Goal: Transaction & Acquisition: Purchase product/service

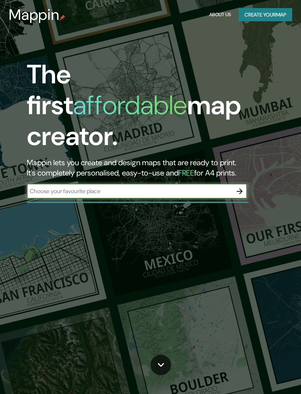
click at [208, 187] on input "text" at bounding box center [130, 191] width 206 height 8
type input "[GEOGRAPHIC_DATA]"
click at [245, 184] on button "button" at bounding box center [240, 191] width 15 height 15
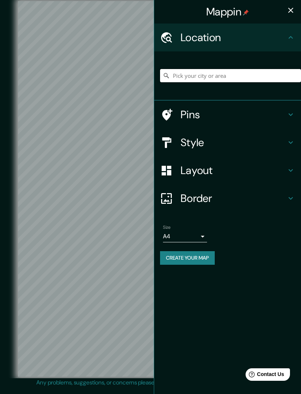
click at [260, 78] on input "Pick your city or area" at bounding box center [230, 75] width 141 height 13
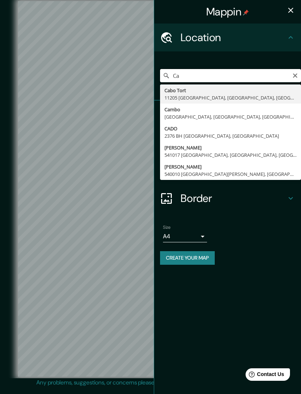
type input "C"
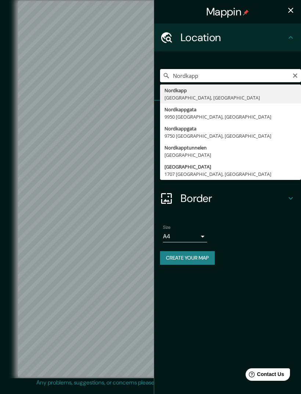
type input "[GEOGRAPHIC_DATA], [GEOGRAPHIC_DATA], [GEOGRAPHIC_DATA]"
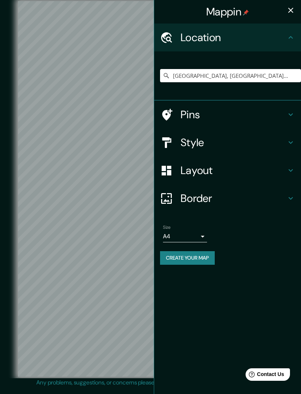
click at [280, 115] on h4 "Pins" at bounding box center [234, 114] width 106 height 13
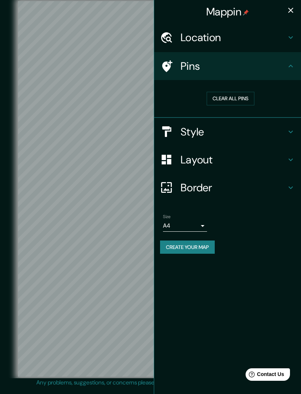
click at [245, 97] on button "Clear all pins" at bounding box center [231, 99] width 48 height 14
click at [229, 96] on button "Clear all pins" at bounding box center [231, 99] width 48 height 14
click at [242, 100] on button "Clear all pins" at bounding box center [231, 99] width 48 height 14
click at [298, 129] on div "Style" at bounding box center [227, 132] width 147 height 28
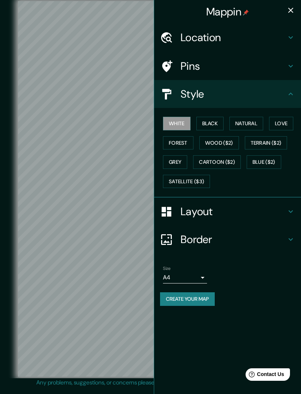
click at [216, 123] on button "Black" at bounding box center [211, 124] width 28 height 14
click at [257, 117] on button "Natural" at bounding box center [247, 124] width 34 height 14
click at [280, 121] on button "Love" at bounding box center [281, 124] width 24 height 14
click at [187, 143] on button "Forest" at bounding box center [178, 143] width 30 height 14
click at [187, 159] on button "Grey" at bounding box center [175, 162] width 24 height 14
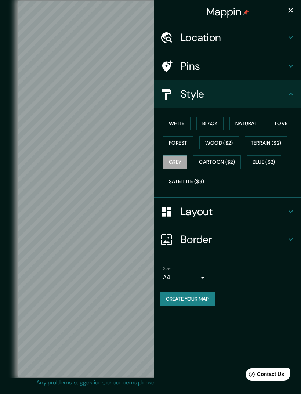
click at [186, 125] on button "White" at bounding box center [177, 124] width 28 height 14
click at [255, 121] on button "Natural" at bounding box center [247, 124] width 34 height 14
click at [187, 120] on button "White" at bounding box center [177, 124] width 28 height 14
click at [275, 210] on h4 "Layout" at bounding box center [234, 211] width 106 height 13
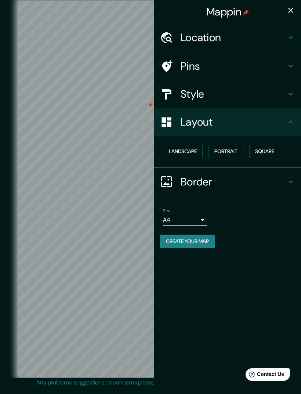
click at [198, 145] on button "Landscape" at bounding box center [183, 152] width 40 height 14
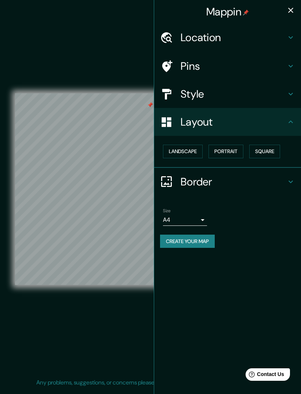
click at [227, 152] on button "Portrait" at bounding box center [226, 152] width 35 height 14
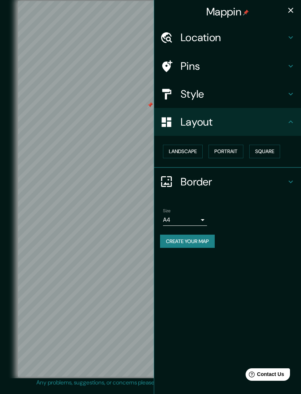
click at [268, 150] on button "Square" at bounding box center [264, 152] width 31 height 14
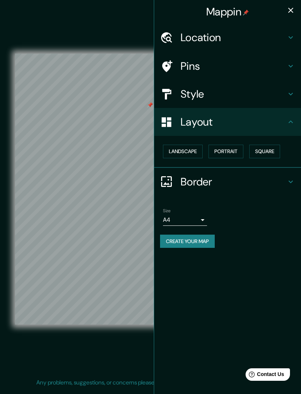
click at [298, 86] on div "Style" at bounding box center [227, 94] width 147 height 28
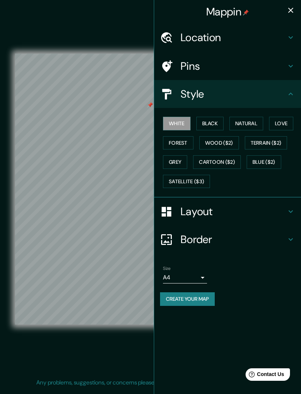
click at [292, 91] on icon at bounding box center [291, 94] width 9 height 9
click at [262, 233] on h4 "Border" at bounding box center [234, 239] width 106 height 13
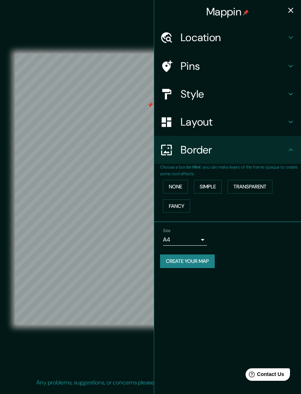
click at [182, 187] on button "None" at bounding box center [175, 187] width 25 height 14
click at [216, 185] on button "Simple" at bounding box center [208, 187] width 28 height 14
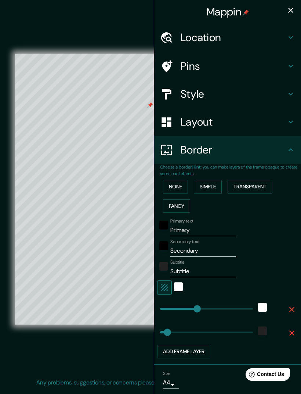
click at [249, 181] on button "Transparent" at bounding box center [250, 187] width 45 height 14
click at [183, 205] on button "Fancy" at bounding box center [176, 206] width 27 height 14
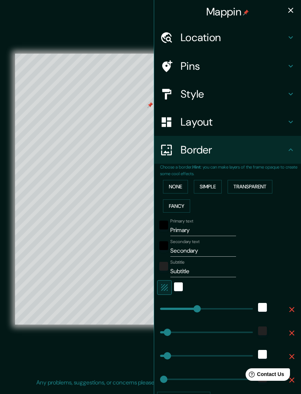
click at [220, 188] on button "Simple" at bounding box center [208, 187] width 28 height 14
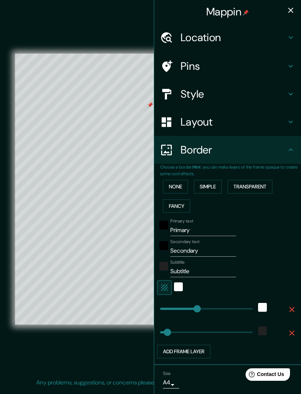
click at [248, 183] on button "Transparent" at bounding box center [250, 187] width 45 height 14
click at [206, 224] on input "Primary" at bounding box center [203, 230] width 66 height 12
click at [182, 228] on input "Primary" at bounding box center [203, 230] width 66 height 12
click at [181, 227] on input "Primary" at bounding box center [203, 230] width 66 height 12
type input "N"
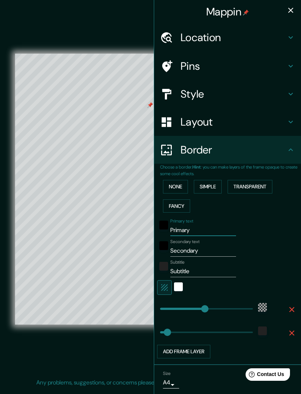
type input "354"
type input "59"
type input "No"
type input "354"
type input "59"
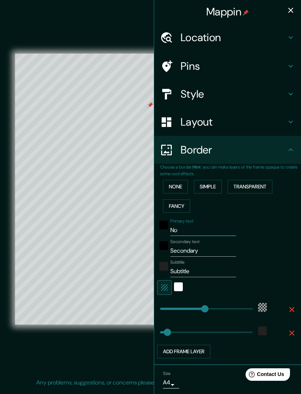
type input "Nor"
type input "354"
type input "59"
type input "Nord"
type input "354"
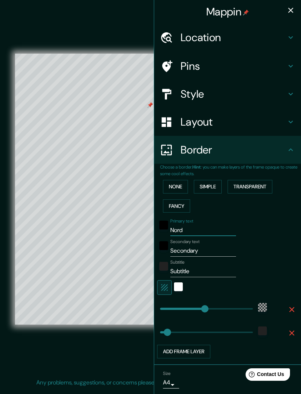
type input "59"
type input "Nordk"
type input "354"
type input "59"
type input "Nordka"
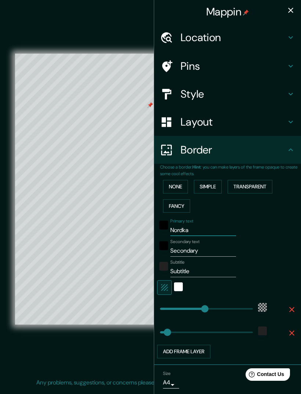
type input "354"
type input "59"
type input "Nordkap"
type input "354"
type input "59"
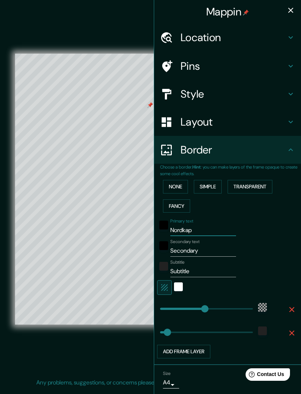
type input "Nordkapp"
type input "354"
type input "59"
type input "Nordkapp"
click at [208, 249] on input "Secondary" at bounding box center [203, 251] width 66 height 12
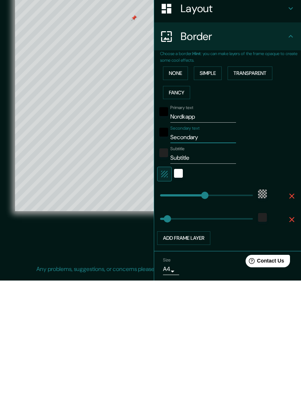
click at [189, 245] on input "Secondary" at bounding box center [203, 251] width 66 height 12
type input "N"
type input "354"
type input "59"
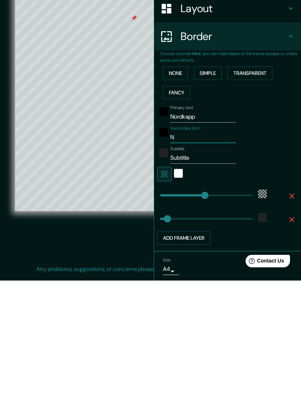
type input "No"
type input "354"
type input "59"
type input "Nor"
type input "354"
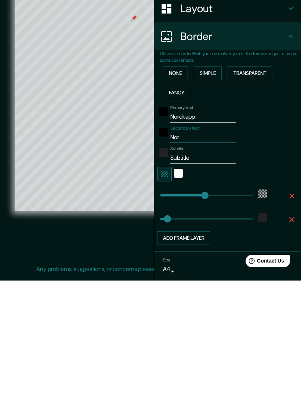
type input "59"
type input "Noru"
type input "354"
type input "59"
type input "Norue"
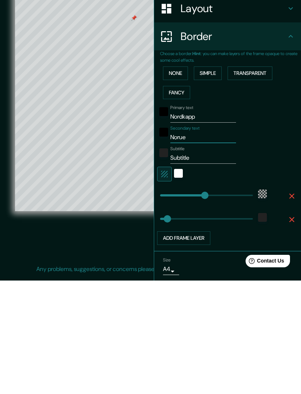
type input "354"
type input "59"
type input "Norueg"
type input "354"
type input "59"
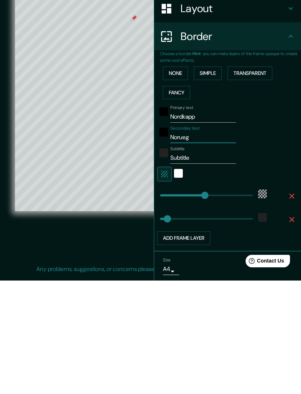
type input "Noruega"
type input "354"
type input "59"
type input "Noruega"
click at [190, 266] on input "Subtitle" at bounding box center [203, 272] width 66 height 12
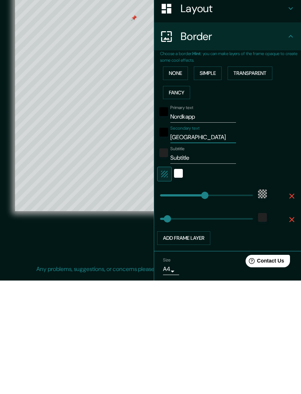
click at [190, 266] on input "Subtitle" at bounding box center [203, 272] width 66 height 12
click at [185, 266] on input "Subtitle" at bounding box center [203, 272] width 66 height 12
type input "7"
type input "354"
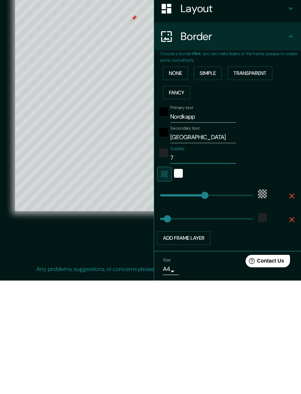
type input "59"
type input "71"
type input "354"
type input "59"
type input "71º"
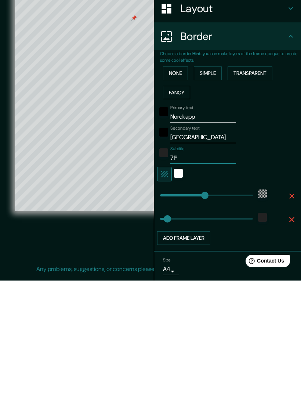
type input "354"
type input "59"
type input "71º0"
type input "354"
type input "59"
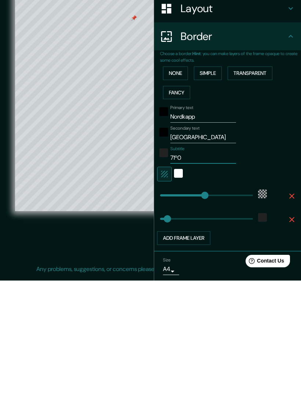
type input "71º"
type input "354"
type input "59"
type input "71º1"
type input "354"
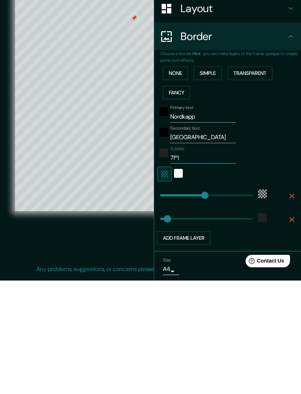
type input "59"
type input "71º10"
type input "354"
type input "59"
type input "71º10’"
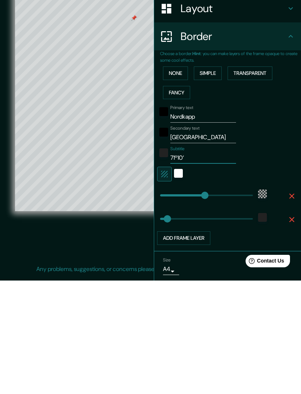
type input "354"
type input "59"
type input "71º10’2"
type input "354"
type input "59"
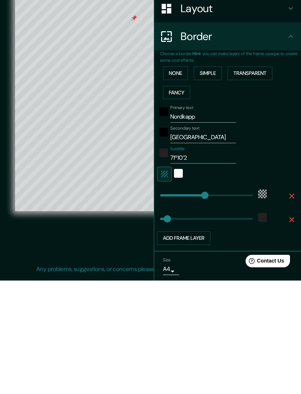
type input "71º10’21"
type input "354"
type input "59"
type input "71º10’21”"
type input "354"
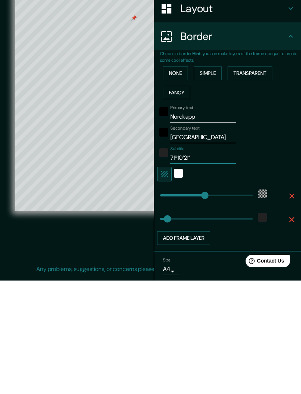
type input "59"
type input "71º10’21”"
click at [58, 256] on div "© Mapbox © OpenStreetMap Improve this map" at bounding box center [150, 189] width 271 height 355
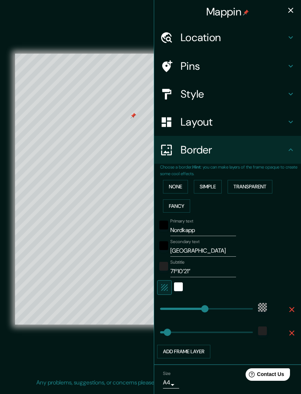
click at [221, 61] on h4 "Pins" at bounding box center [234, 66] width 106 height 13
type input "354"
type input "59"
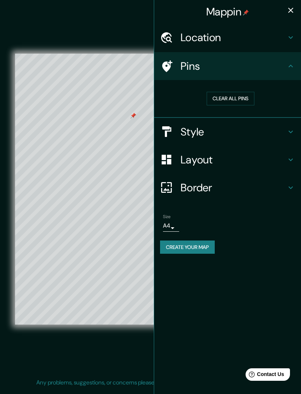
click at [239, 99] on button "Clear all pins" at bounding box center [231, 99] width 48 height 14
click at [249, 186] on h4 "Border" at bounding box center [234, 187] width 106 height 13
type input "354"
type input "59"
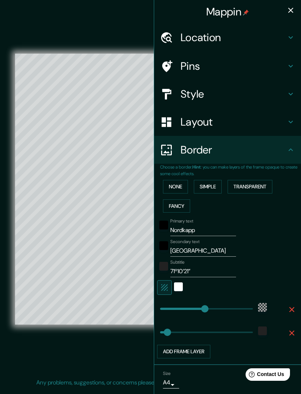
click at [268, 125] on h4 "Layout" at bounding box center [234, 121] width 106 height 13
type input "354"
type input "59"
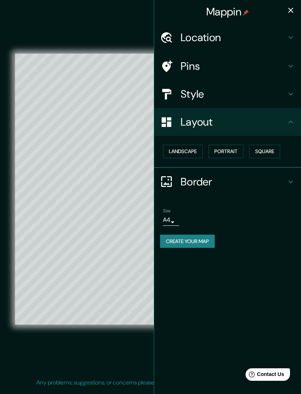
click at [186, 150] on button "Landscape" at bounding box center [183, 152] width 40 height 14
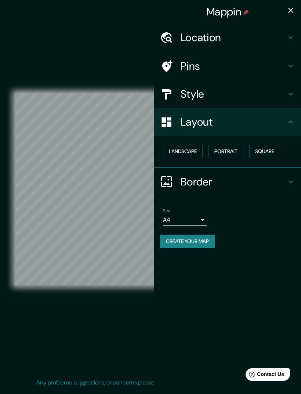
click at [227, 149] on button "Portrait" at bounding box center [226, 152] width 35 height 14
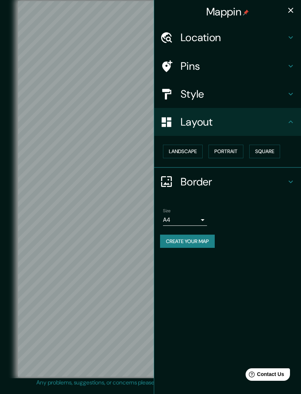
click at [215, 181] on h4 "Border" at bounding box center [234, 181] width 106 height 13
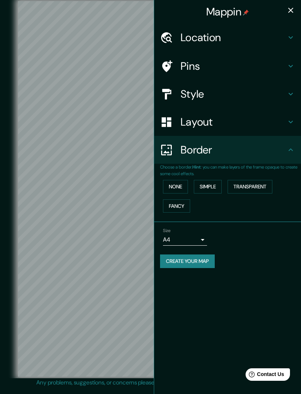
click at [209, 184] on button "Simple" at bounding box center [208, 187] width 28 height 14
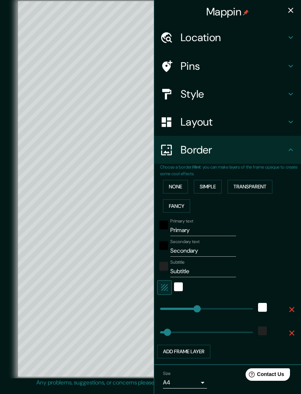
click at [277, 123] on h4 "Layout" at bounding box center [234, 121] width 106 height 13
type input "289"
type input "58"
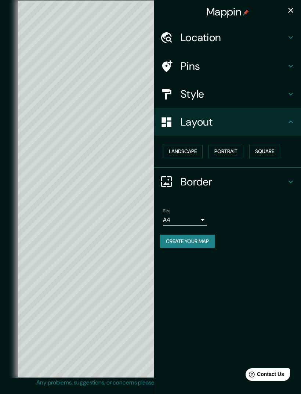
click at [235, 151] on button "Portrait" at bounding box center [226, 152] width 35 height 14
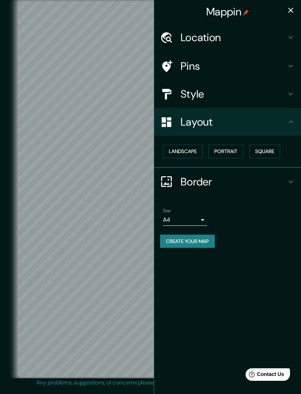
click at [268, 149] on button "Square" at bounding box center [264, 152] width 31 height 14
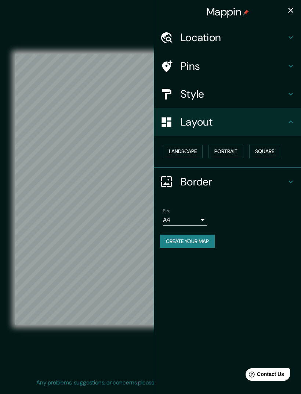
click at [230, 154] on button "Portrait" at bounding box center [226, 152] width 35 height 14
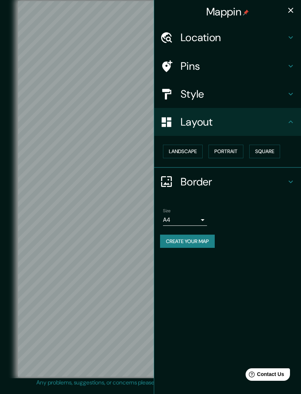
click at [194, 148] on button "Landscape" at bounding box center [183, 152] width 40 height 14
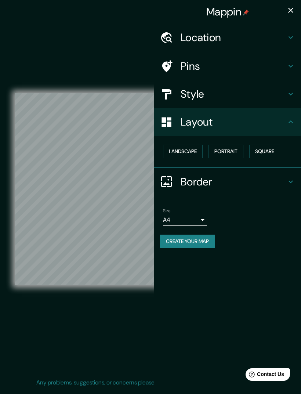
click at [230, 179] on h4 "Border" at bounding box center [234, 181] width 106 height 13
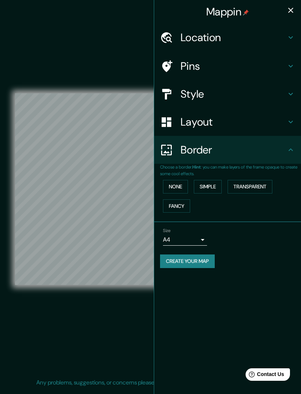
click at [202, 185] on button "Simple" at bounding box center [208, 187] width 28 height 14
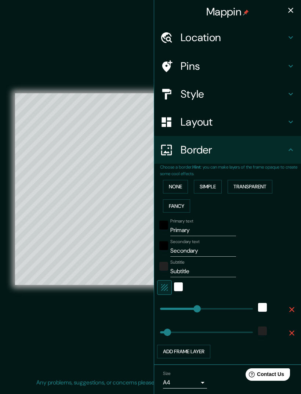
click at [268, 184] on button "Transparent" at bounding box center [250, 187] width 45 height 14
click at [181, 202] on button "Fancy" at bounding box center [176, 206] width 27 height 14
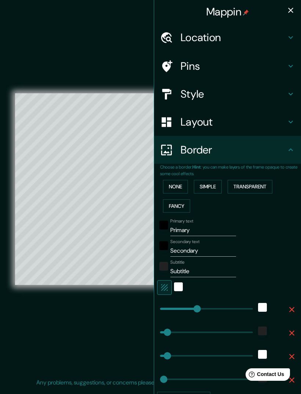
click at [230, 119] on h4 "Layout" at bounding box center [234, 121] width 106 height 13
type input "295"
type input "59"
type input "30"
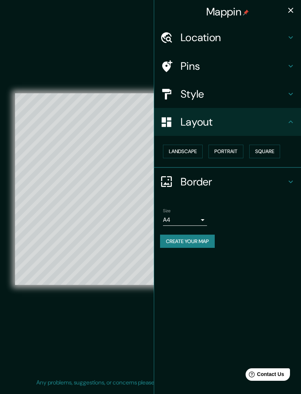
click at [195, 149] on button "Landscape" at bounding box center [183, 152] width 40 height 14
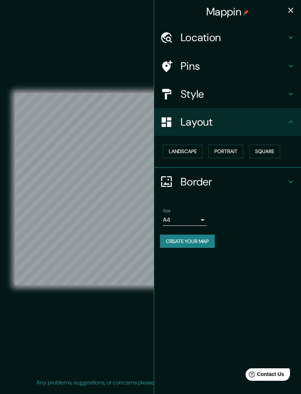
click at [234, 151] on button "Portrait" at bounding box center [226, 152] width 35 height 14
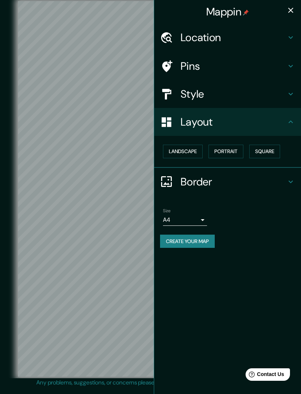
click at [270, 147] on button "Square" at bounding box center [264, 152] width 31 height 14
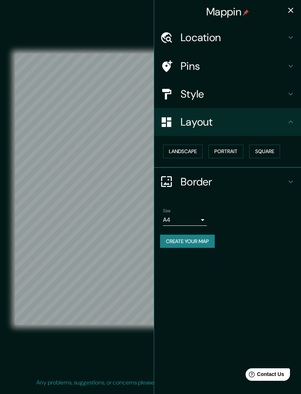
click at [241, 152] on button "Portrait" at bounding box center [226, 152] width 35 height 14
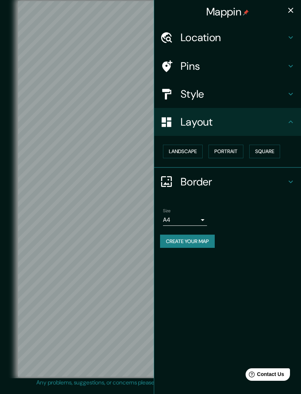
click at [230, 181] on h4 "Border" at bounding box center [234, 181] width 106 height 13
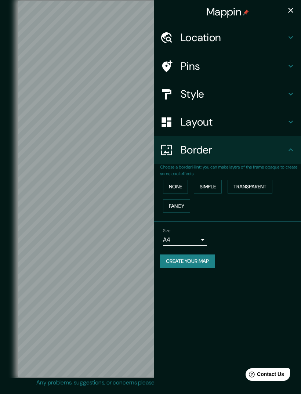
click at [184, 202] on button "Fancy" at bounding box center [176, 206] width 27 height 14
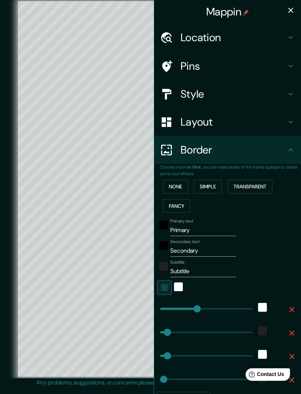
click at [209, 186] on button "Simple" at bounding box center [208, 187] width 28 height 14
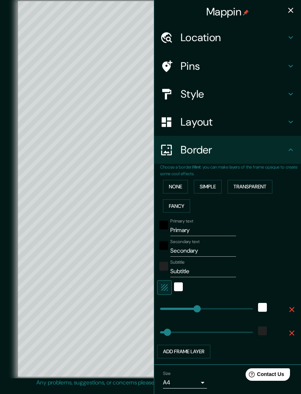
click at [251, 181] on button "Transparent" at bounding box center [250, 187] width 45 height 14
click at [217, 187] on button "Simple" at bounding box center [208, 187] width 28 height 14
click at [189, 230] on input "Primary" at bounding box center [203, 230] width 66 height 12
click at [184, 224] on input "Primary" at bounding box center [203, 230] width 66 height 12
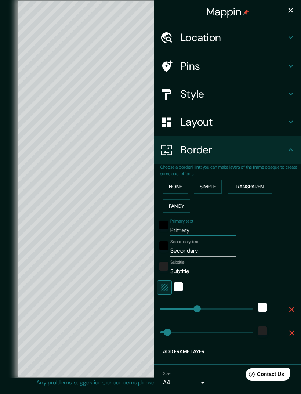
type input "N"
type input "289"
type input "58"
type input "No"
type input "289"
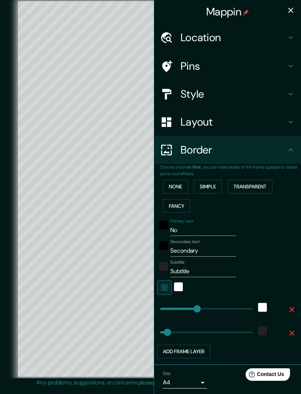
type input "58"
type input "Nor"
type input "289"
type input "58"
type input "Nord"
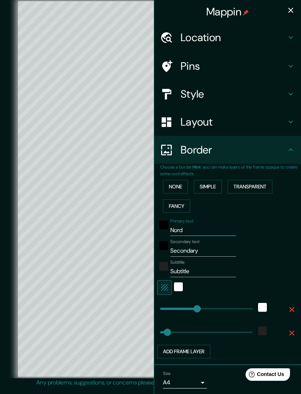
type input "289"
type input "58"
type input "Nordk"
type input "289"
type input "58"
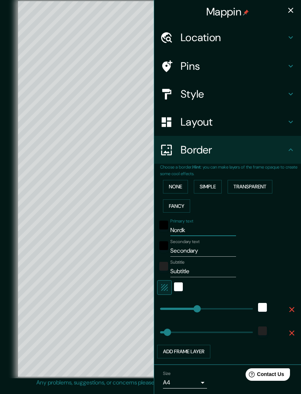
type input "Nordka"
type input "289"
type input "58"
type input "Nordkap"
type input "289"
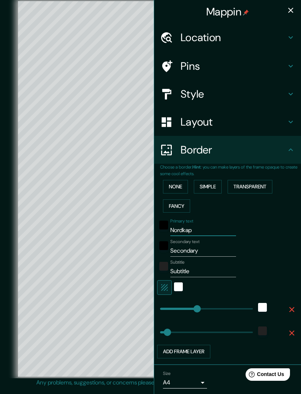
type input "58"
type input "Nordkapp"
type input "289"
type input "58"
type input "Nordkapp"
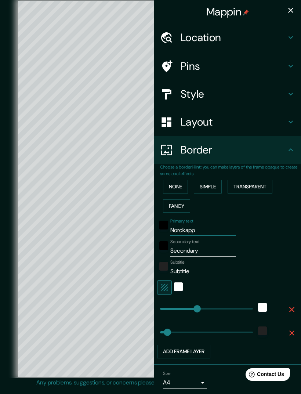
click at [213, 245] on input "Secondary" at bounding box center [203, 251] width 66 height 12
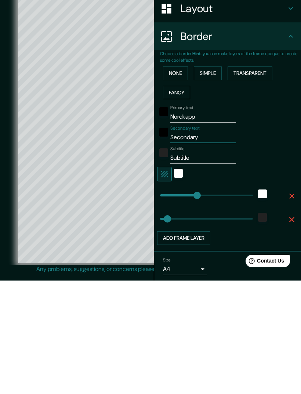
click at [184, 245] on input "Secondary" at bounding box center [203, 251] width 66 height 12
type input "N"
type input "289"
type input "58"
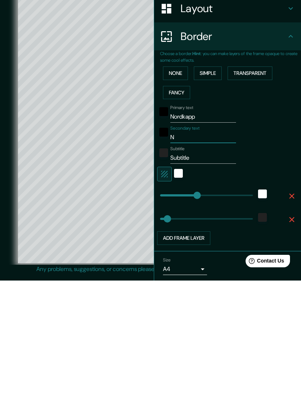
type input "No"
type input "289"
type input "58"
type input "Nor"
type input "289"
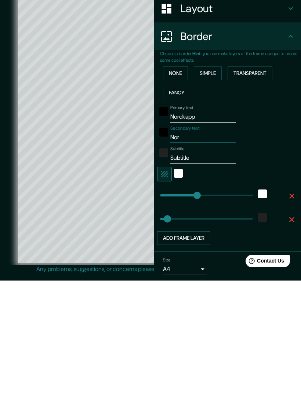
type input "58"
type input "Noru"
type input "289"
type input "58"
type input "Norue"
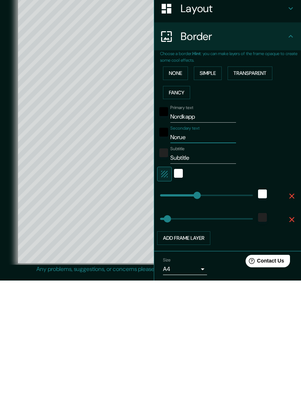
type input "289"
type input "58"
type input "Norueg"
type input "289"
type input "58"
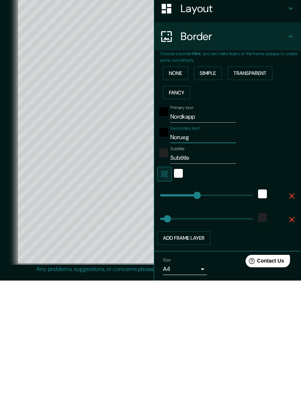
type input "Noruega"
type input "289"
type input "58"
type input "Noruega"
click at [198, 266] on input "Subtitle" at bounding box center [203, 272] width 66 height 12
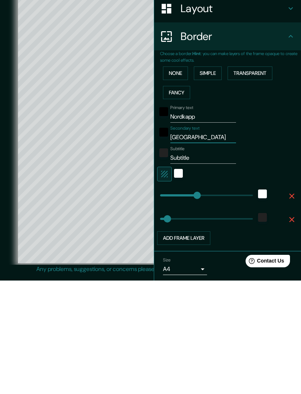
click at [180, 266] on input "Subtitle" at bounding box center [203, 272] width 66 height 12
type input "7"
type input "289"
type input "58"
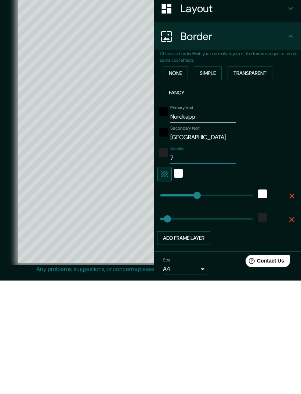
type input "71"
type input "289"
type input "58"
type input "71º"
type input "289"
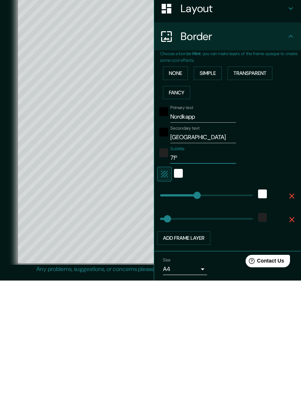
type input "58"
type input "71º1"
type input "289"
type input "58"
type input "71º10"
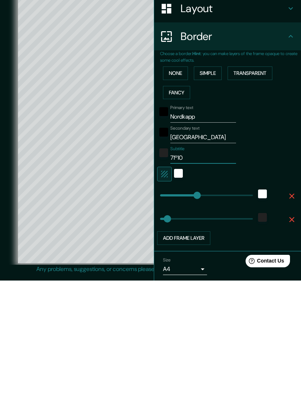
type input "289"
type input "58"
type input "71º10’"
type input "289"
type input "58"
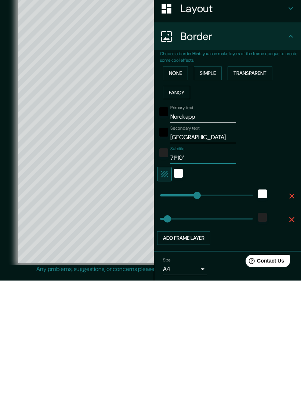
type input "71º10’2"
type input "289"
type input "58"
type input "71º10’21"
type input "289"
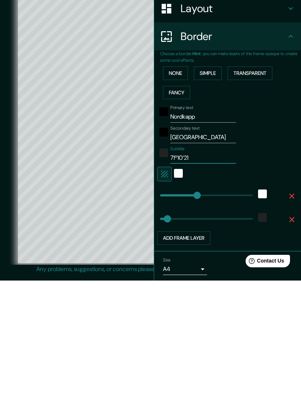
type input "58"
type input "71º10’21”"
type input "289"
type input "58"
type input "71º10’21”"
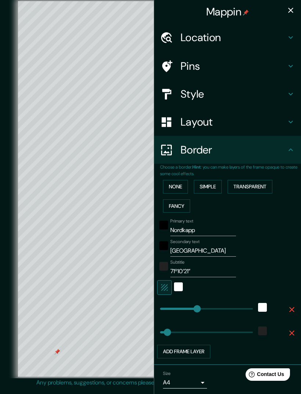
click at [296, 6] on button "button" at bounding box center [291, 10] width 15 height 15
type input "289"
type input "58"
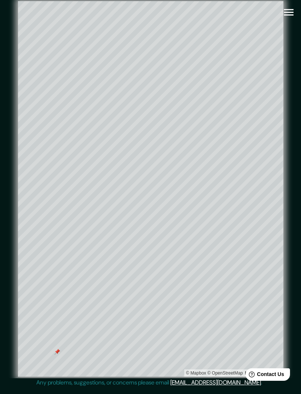
click at [60, 349] on div at bounding box center [57, 352] width 6 height 6
click at [294, 149] on div "© Mapbox © OpenStreetMap Improve this map" at bounding box center [150, 189] width 295 height 378
click at [289, 148] on div "© Mapbox © OpenStreetMap Improve this map" at bounding box center [150, 189] width 295 height 378
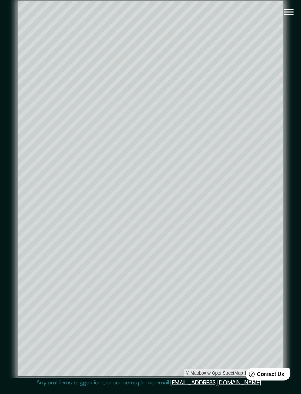
click at [291, 14] on icon "button" at bounding box center [288, 12] width 13 height 13
type input "289"
type input "58"
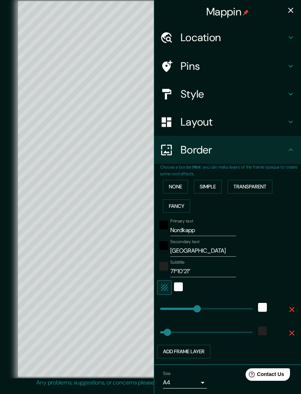
click at [272, 96] on h4 "Style" at bounding box center [234, 93] width 106 height 13
type input "289"
type input "58"
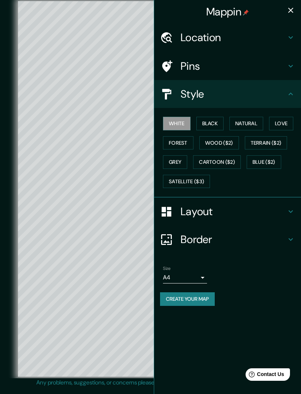
click at [210, 119] on button "Black" at bounding box center [211, 124] width 28 height 14
click at [184, 123] on button "White" at bounding box center [177, 124] width 28 height 14
click at [216, 120] on button "Black" at bounding box center [211, 124] width 28 height 14
click at [181, 125] on button "White" at bounding box center [177, 124] width 28 height 14
click at [225, 161] on button "Cartoon ($2)" at bounding box center [217, 162] width 48 height 14
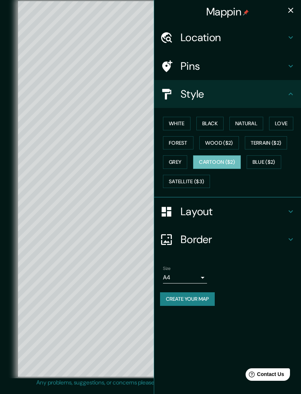
click at [174, 158] on button "Grey" at bounding box center [175, 162] width 24 height 14
click at [174, 117] on button "White" at bounding box center [177, 124] width 28 height 14
click at [186, 159] on button "Grey" at bounding box center [175, 162] width 24 height 14
click at [184, 118] on button "White" at bounding box center [177, 124] width 28 height 14
click at [248, 122] on button "Natural" at bounding box center [247, 124] width 34 height 14
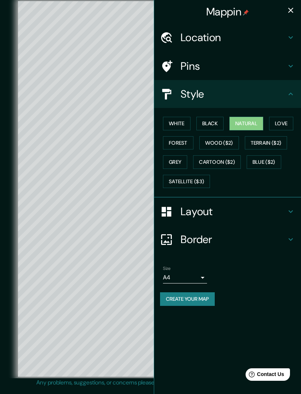
click at [289, 117] on button "Love" at bounding box center [281, 124] width 24 height 14
click at [181, 147] on button "Forest" at bounding box center [178, 143] width 30 height 14
click at [275, 142] on button "Terrain ($2)" at bounding box center [266, 143] width 43 height 14
click at [271, 160] on button "Blue ($2)" at bounding box center [264, 162] width 35 height 14
click at [195, 182] on button "Satellite ($3)" at bounding box center [186, 182] width 47 height 14
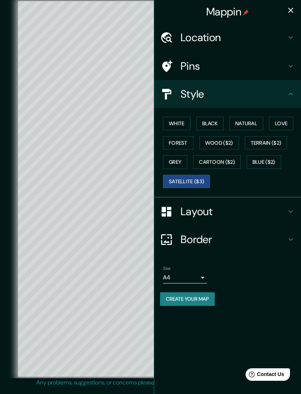
click at [296, 6] on button "button" at bounding box center [291, 10] width 15 height 15
type input "289"
type input "58"
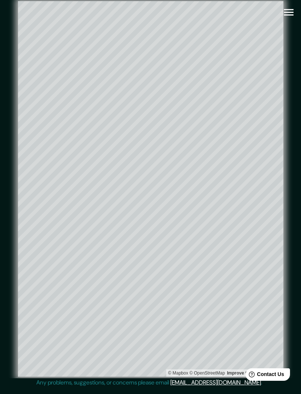
click at [293, 6] on icon "button" at bounding box center [288, 12] width 13 height 13
type input "289"
type input "58"
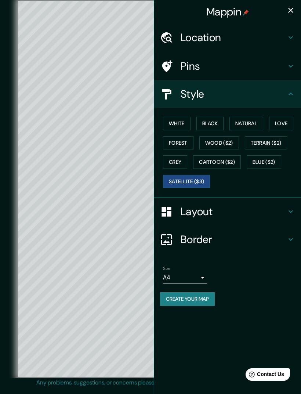
click at [180, 124] on button "White" at bounding box center [177, 124] width 28 height 14
click at [234, 239] on h4 "Border" at bounding box center [234, 239] width 106 height 13
type input "289"
type input "58"
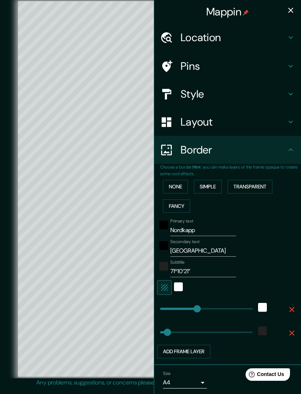
click at [256, 185] on button "Transparent" at bounding box center [250, 187] width 45 height 14
click at [215, 187] on button "Simple" at bounding box center [208, 187] width 28 height 14
click at [253, 186] on button "Transparent" at bounding box center [250, 187] width 45 height 14
click at [290, 15] on button "button" at bounding box center [291, 10] width 15 height 15
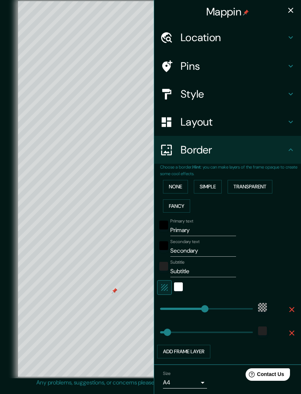
type input "347"
type input "58"
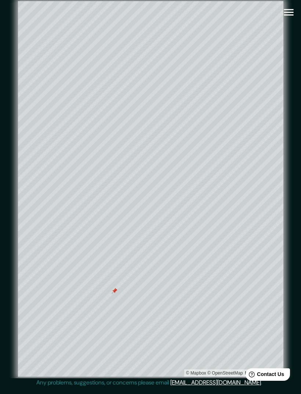
click at [296, 5] on button "button" at bounding box center [289, 12] width 19 height 19
type input "347"
type input "58"
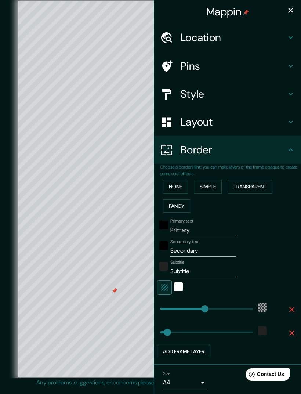
click at [248, 158] on div "Border" at bounding box center [227, 150] width 147 height 28
click at [217, 184] on button "Simple" at bounding box center [208, 187] width 28 height 14
click at [170, 208] on button "Fancy" at bounding box center [176, 206] width 27 height 14
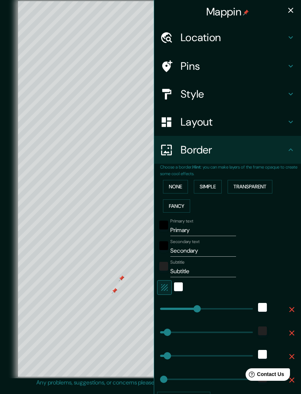
click at [234, 62] on h4 "Pins" at bounding box center [234, 66] width 106 height 13
type input "289"
type input "58"
type input "29"
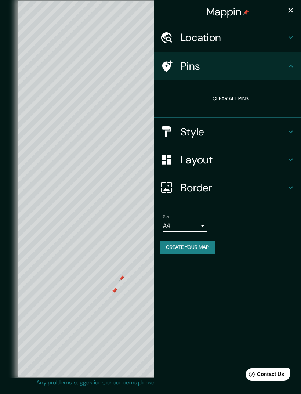
click at [238, 99] on button "Clear all pins" at bounding box center [231, 99] width 48 height 14
click at [288, 11] on icon "button" at bounding box center [291, 10] width 9 height 9
type input "289"
type input "58"
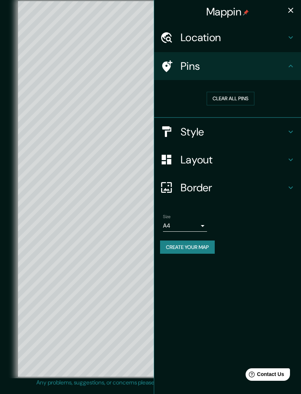
type input "29"
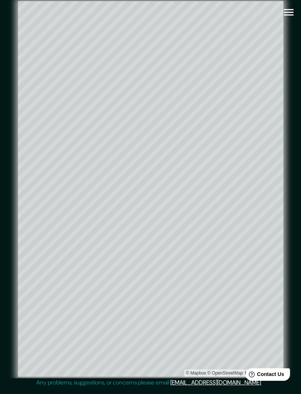
click at [297, 6] on button "button" at bounding box center [289, 12] width 19 height 19
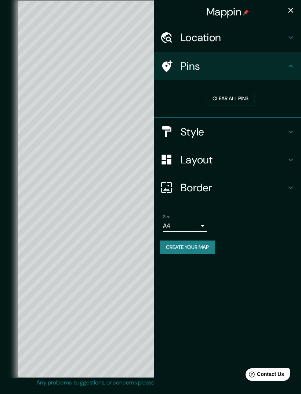
type input "289"
type input "58"
type input "29"
click at [243, 174] on div "Border" at bounding box center [227, 188] width 147 height 28
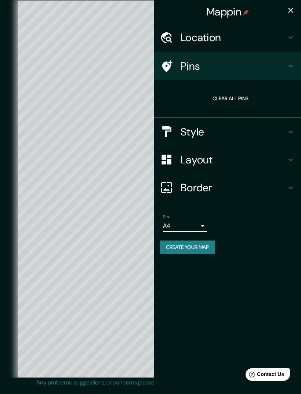
type input "289"
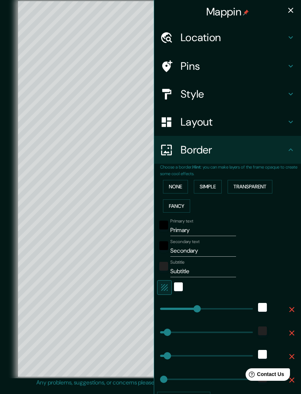
click at [216, 184] on button "Simple" at bounding box center [208, 187] width 28 height 14
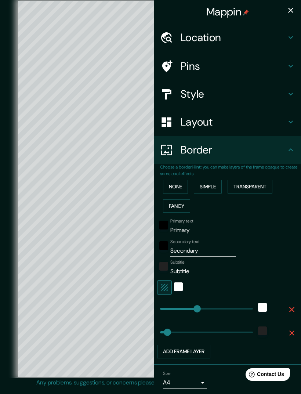
click at [190, 228] on input "Primary" at bounding box center [203, 230] width 66 height 12
click at [198, 245] on input "Secondary" at bounding box center [203, 251] width 66 height 12
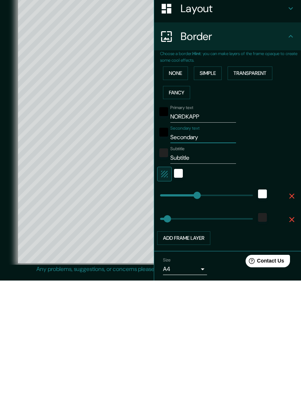
click at [190, 245] on input "Secondary" at bounding box center [203, 251] width 66 height 12
click at [189, 245] on input "Secondary" at bounding box center [203, 251] width 66 height 12
click at [213, 266] on input "Subtitle" at bounding box center [203, 272] width 66 height 12
click at [188, 266] on input "71º1Subtitle" at bounding box center [203, 272] width 66 height 12
click at [187, 266] on input "71º1Subtitle" at bounding box center [203, 272] width 66 height 12
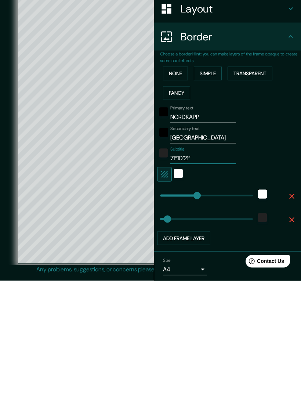
scroll to position [17, 0]
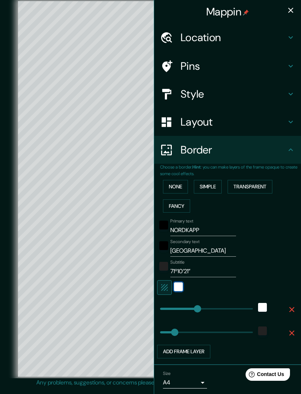
click at [182, 287] on div "white" at bounding box center [178, 286] width 9 height 9
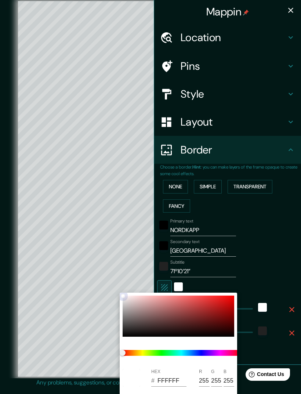
click at [206, 306] on div at bounding box center [179, 316] width 112 height 41
click at [227, 305] on div at bounding box center [179, 316] width 112 height 41
click at [130, 300] on div at bounding box center [179, 316] width 112 height 41
click at [297, 11] on div at bounding box center [150, 197] width 301 height 394
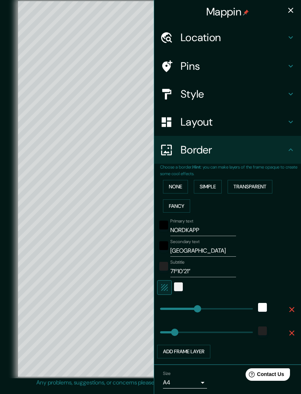
click at [290, 7] on icon "button" at bounding box center [291, 10] width 9 height 9
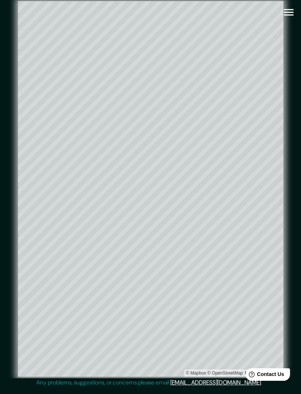
click at [295, 44] on div "© Mapbox © OpenStreetMap Improve this map" at bounding box center [150, 189] width 295 height 378
click at [289, 10] on icon "button" at bounding box center [289, 12] width 10 height 7
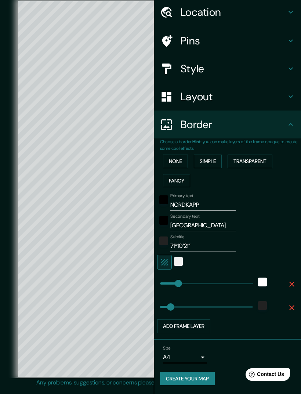
scroll to position [24, 0]
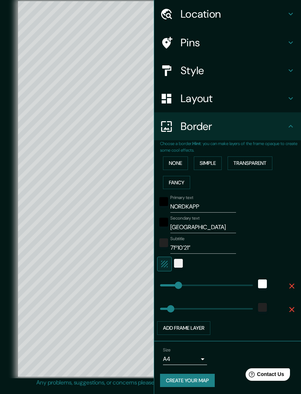
click at [203, 378] on button "Create your map" at bounding box center [187, 381] width 55 height 14
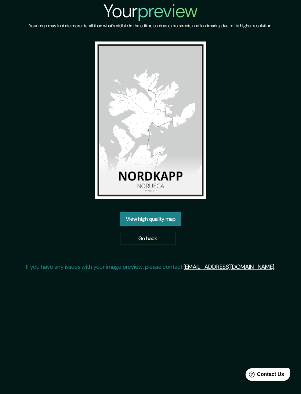
click at [179, 182] on img at bounding box center [151, 121] width 112 height 158
click at [163, 224] on link "View high quality map" at bounding box center [150, 219] width 61 height 14
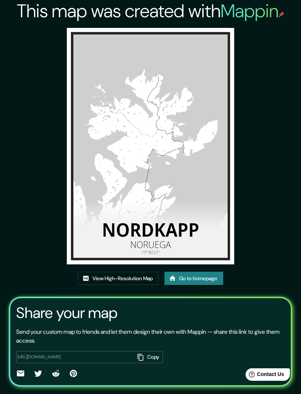
click at [145, 285] on link "View High-Resolution Map" at bounding box center [118, 279] width 81 height 14
